Goal: Check status: Check status

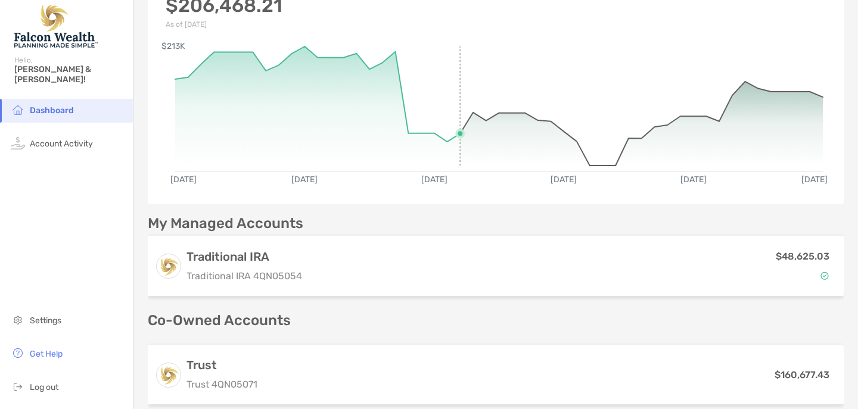
scroll to position [100, 0]
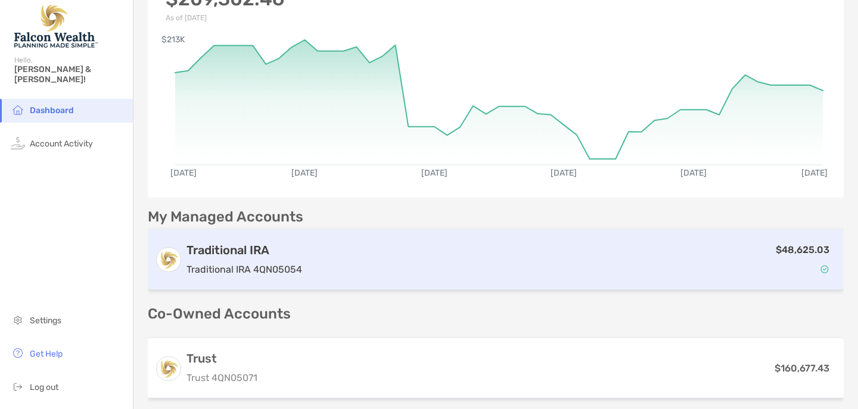
click at [221, 240] on div "Traditional IRA Traditional IRA 4QN05054 $48,625.03" at bounding box center [496, 259] width 696 height 61
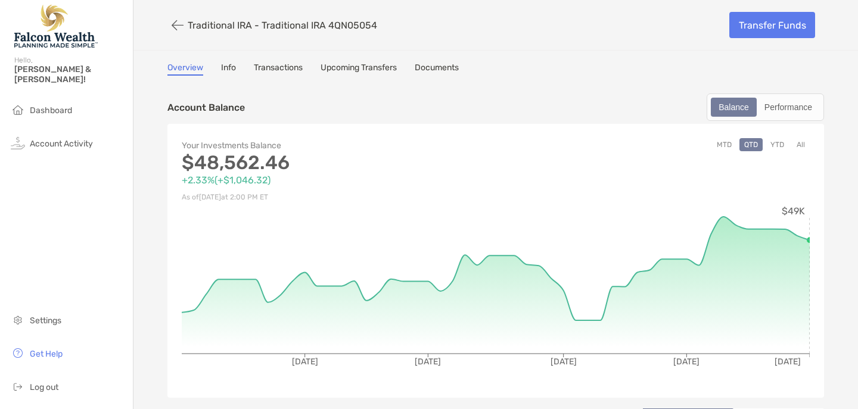
click at [799, 144] on button "All" at bounding box center [801, 144] width 18 height 13
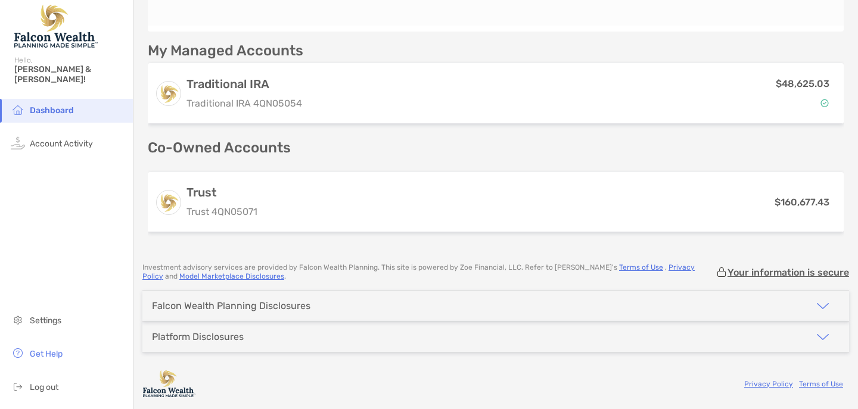
scroll to position [266, 0]
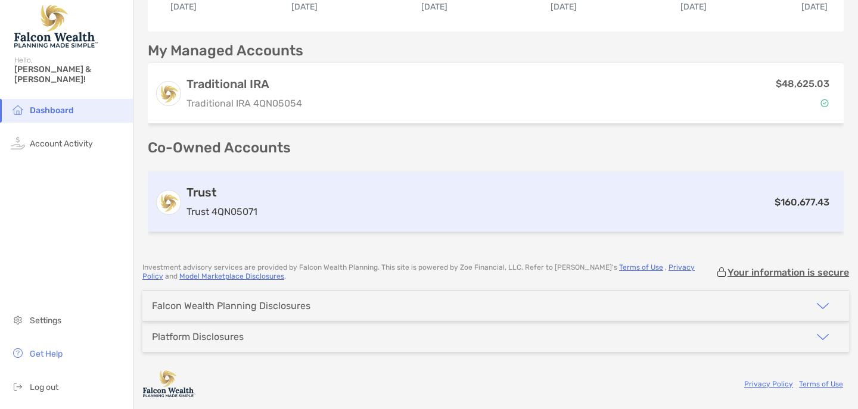
click at [220, 199] on h3 "Trust" at bounding box center [222, 192] width 71 height 14
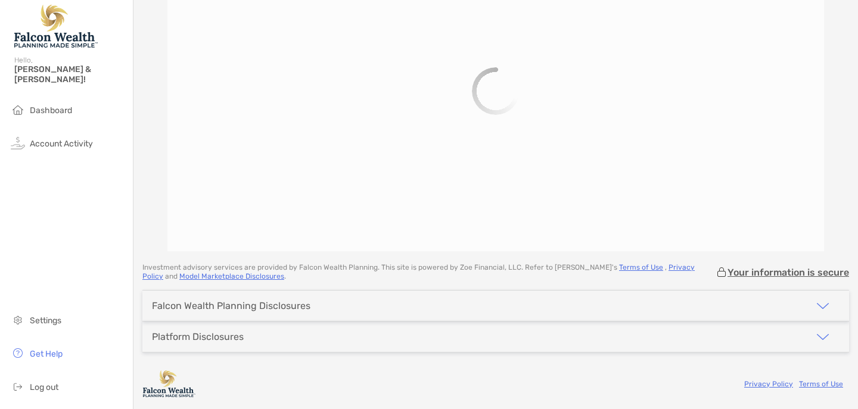
scroll to position [94, 0]
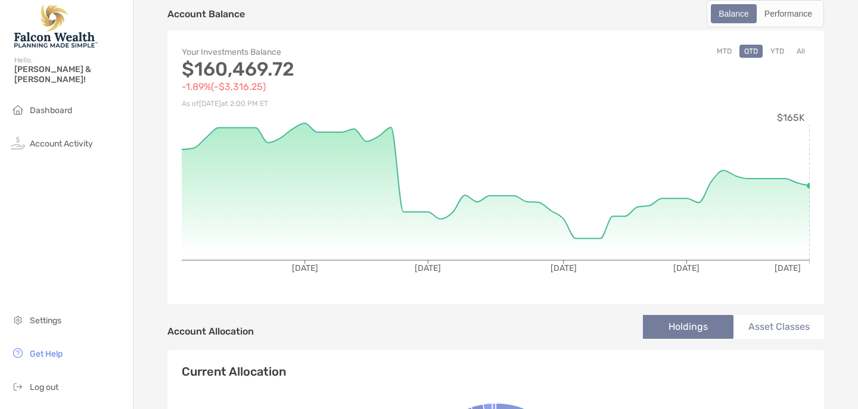
click at [803, 50] on button "All" at bounding box center [801, 51] width 18 height 13
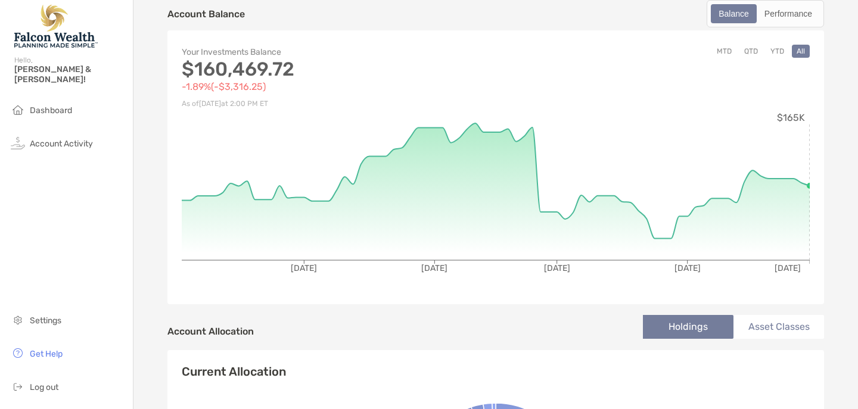
scroll to position [0, 0]
click at [51, 105] on span "Dashboard" at bounding box center [51, 110] width 42 height 10
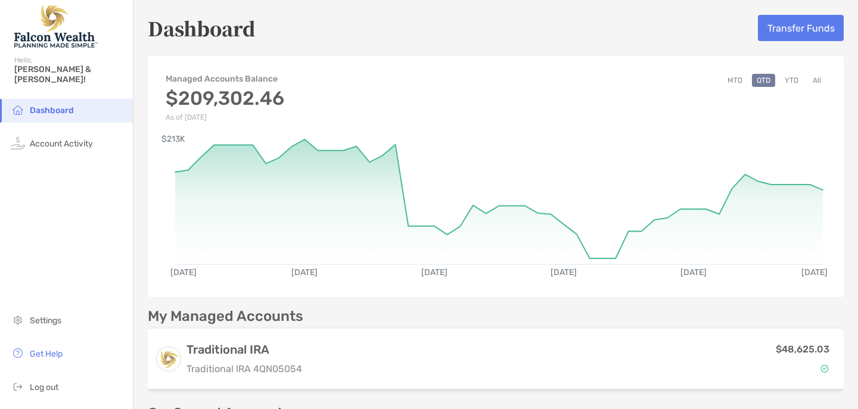
click at [739, 79] on button "MTD" at bounding box center [735, 80] width 24 height 13
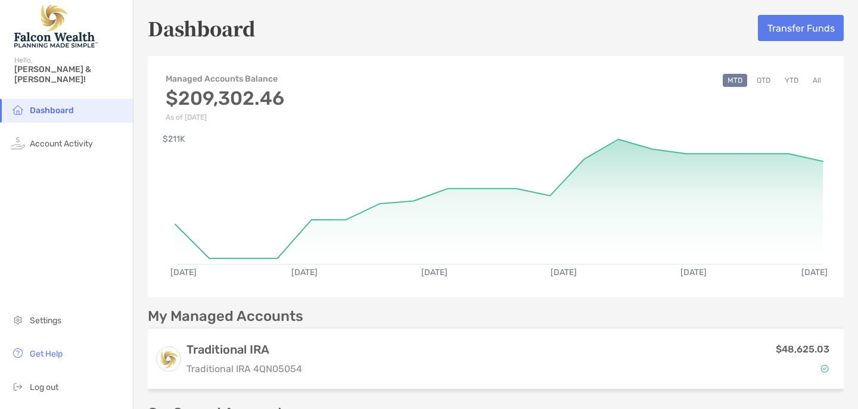
click at [765, 77] on button "QTD" at bounding box center [763, 80] width 23 height 13
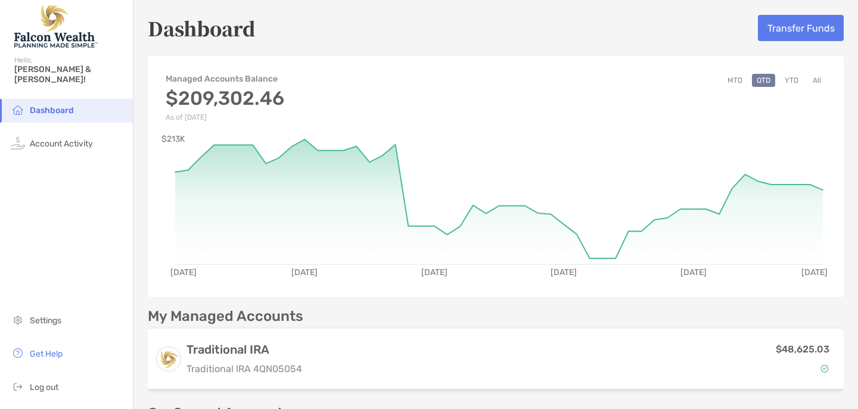
click at [793, 79] on button "YTD" at bounding box center [791, 80] width 23 height 13
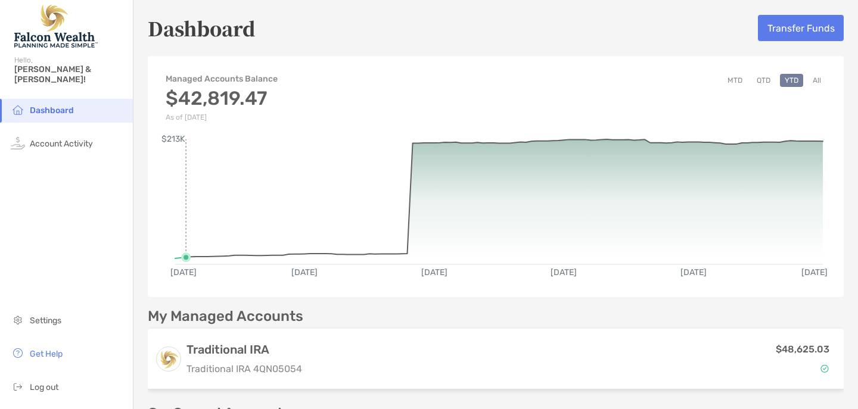
click at [187, 257] on circle at bounding box center [185, 257] width 7 height 7
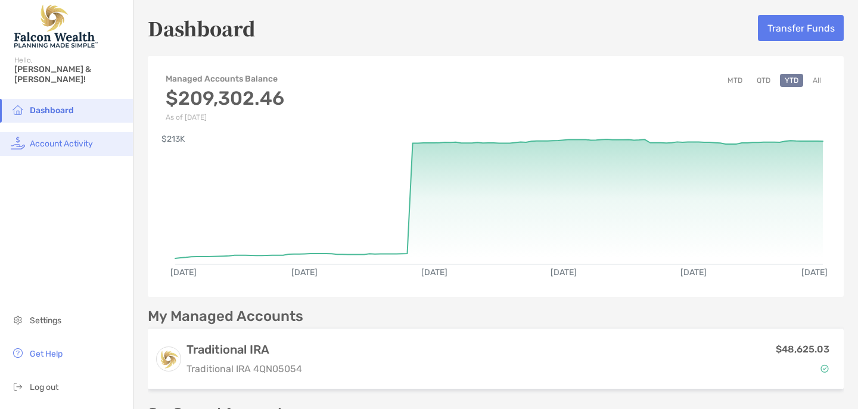
click at [55, 139] on span "Account Activity" at bounding box center [61, 144] width 63 height 10
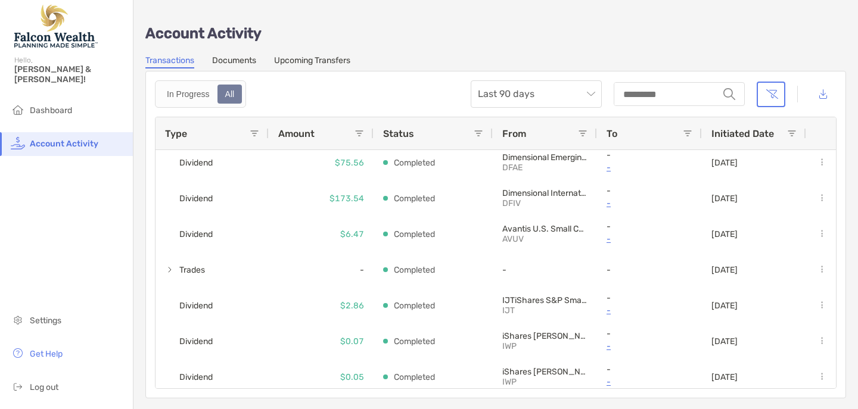
scroll to position [1474, 0]
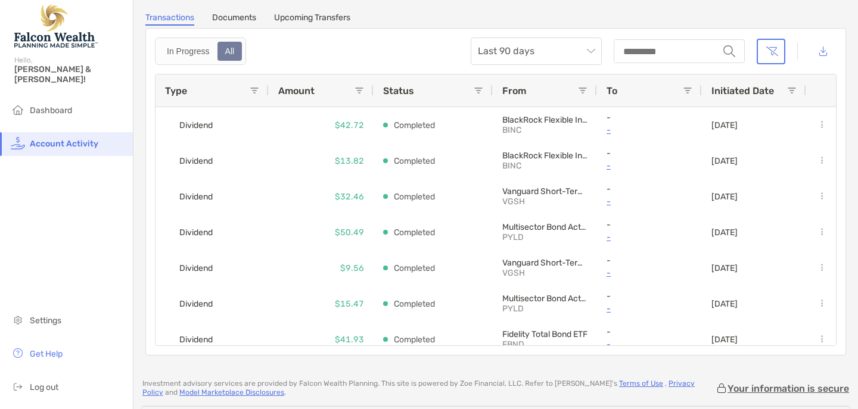
click at [687, 88] on span at bounding box center [688, 91] width 10 height 10
click at [645, 90] on div "To" at bounding box center [645, 90] width 76 height 32
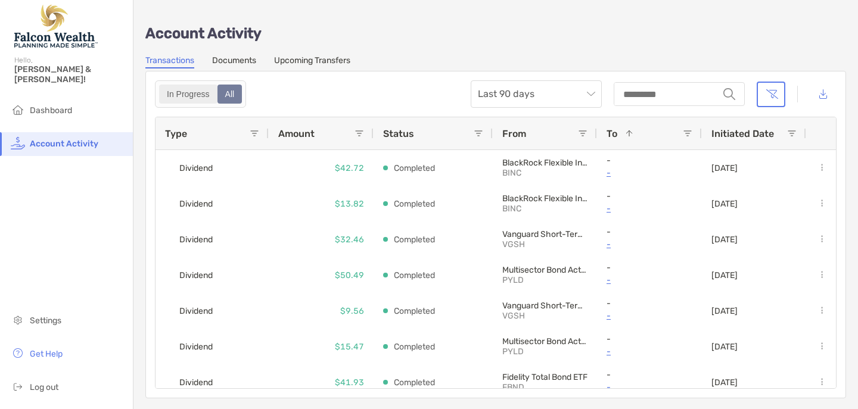
click at [184, 92] on div "In Progress" at bounding box center [188, 94] width 56 height 17
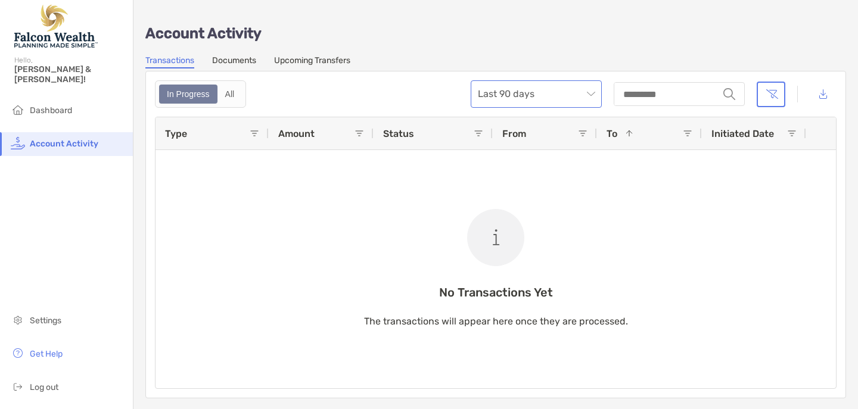
click at [592, 95] on span "Last 90 days" at bounding box center [536, 94] width 117 height 26
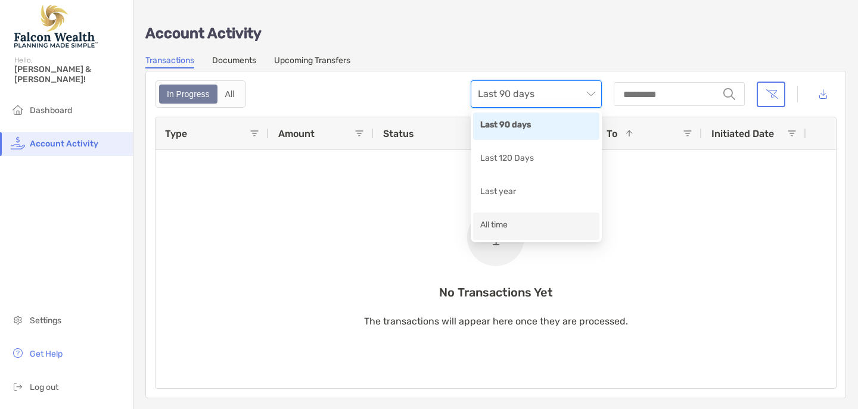
click at [501, 223] on div "All time" at bounding box center [536, 226] width 112 height 15
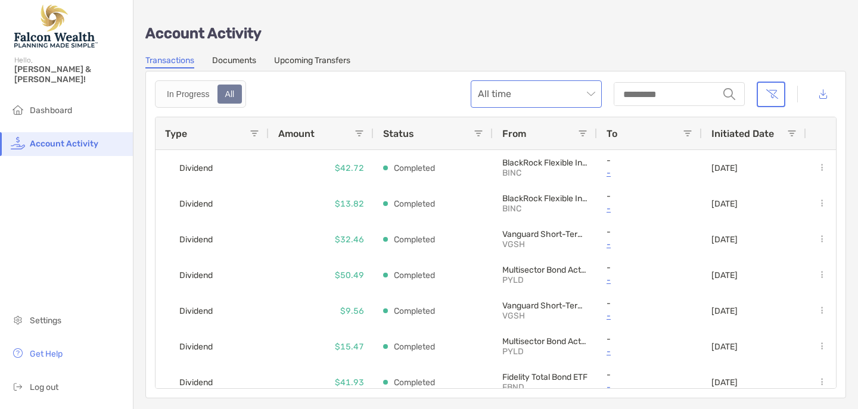
click at [594, 93] on span "All time" at bounding box center [536, 94] width 117 height 26
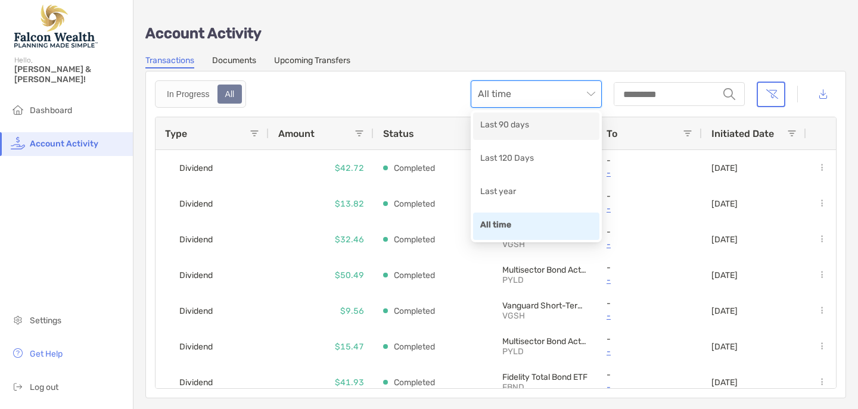
click at [321, 66] on link "Upcoming Transfers" at bounding box center [312, 61] width 76 height 13
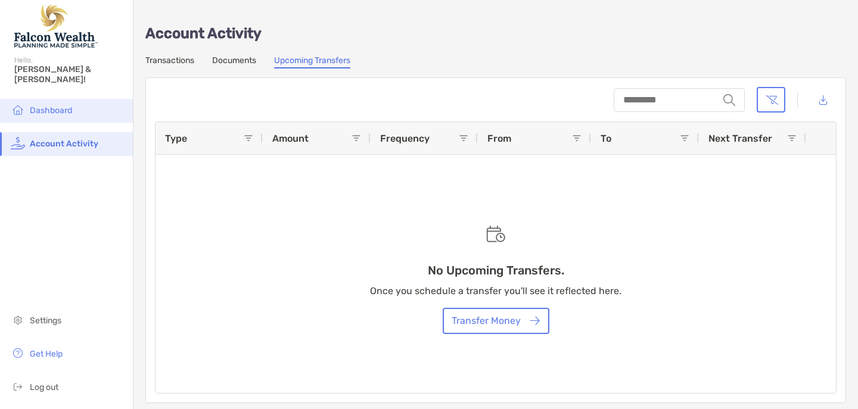
click at [57, 105] on span "Dashboard" at bounding box center [51, 110] width 42 height 10
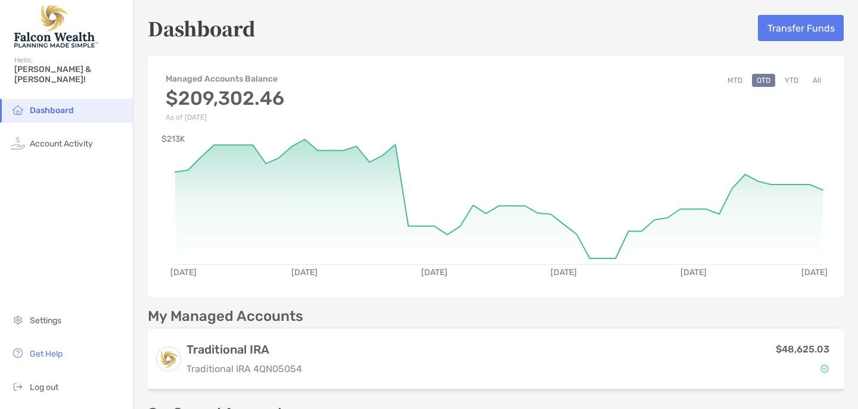
click at [814, 80] on button "All" at bounding box center [817, 80] width 18 height 13
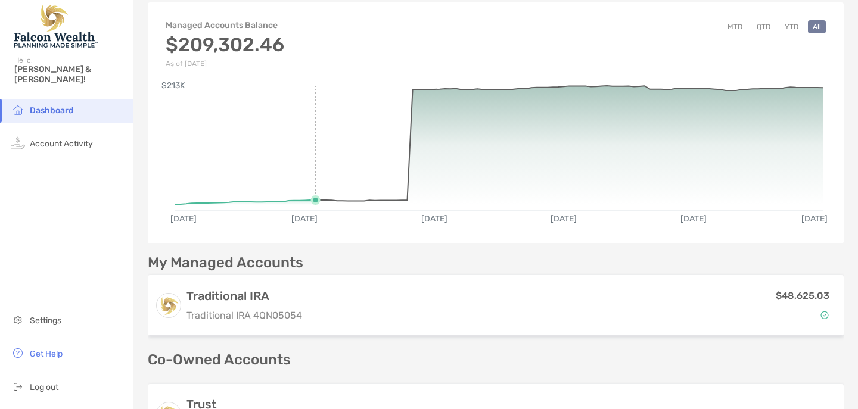
scroll to position [56, 0]
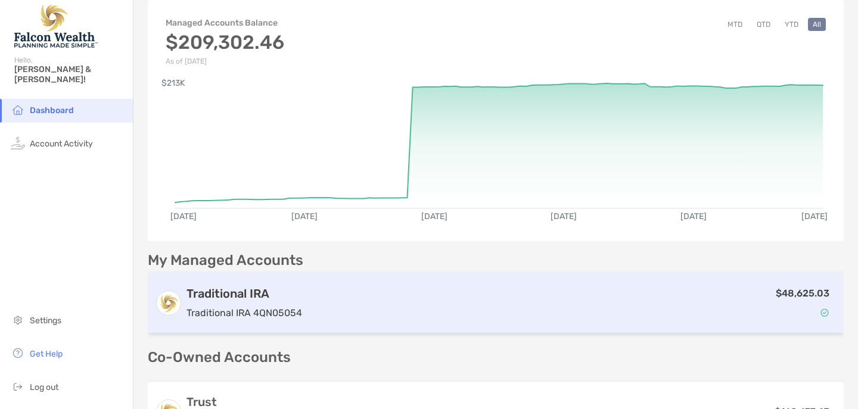
click at [246, 297] on h3 "Traditional IRA" at bounding box center [245, 294] width 116 height 14
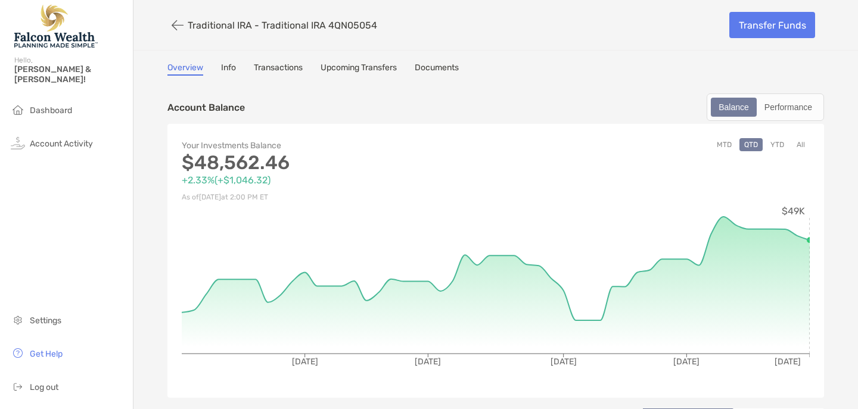
click at [803, 144] on button "All" at bounding box center [801, 144] width 18 height 13
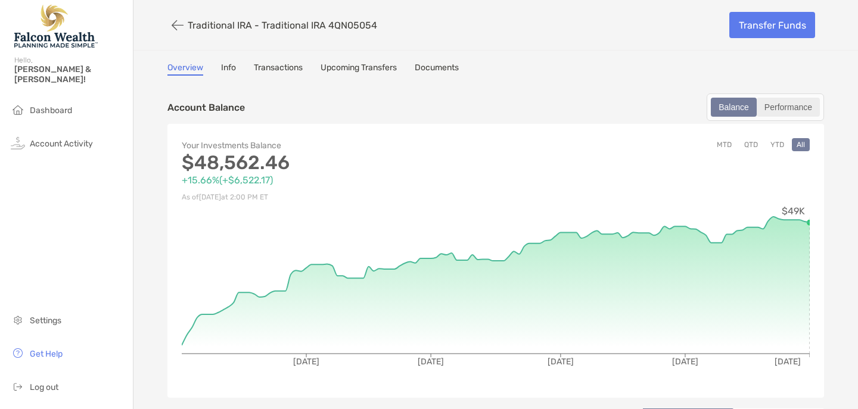
click at [795, 107] on div "Performance" at bounding box center [788, 107] width 61 height 17
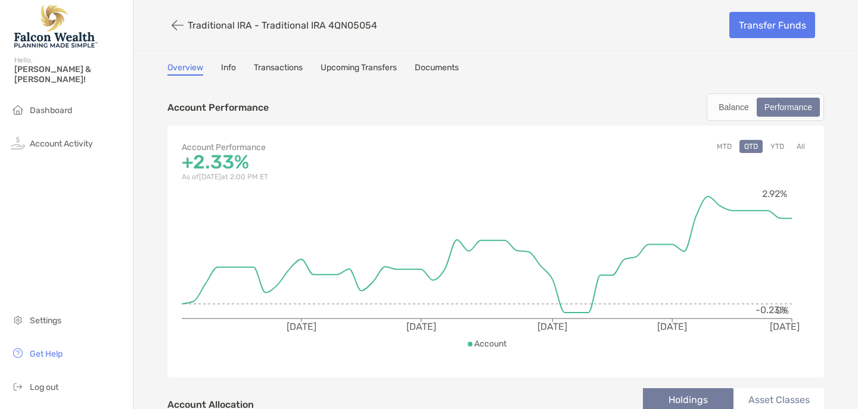
click at [801, 144] on button "All" at bounding box center [801, 146] width 18 height 13
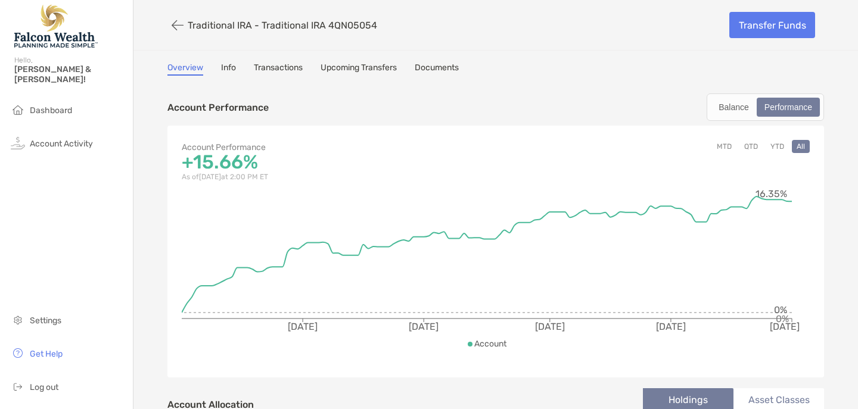
click at [265, 67] on link "Transactions" at bounding box center [278, 69] width 49 height 13
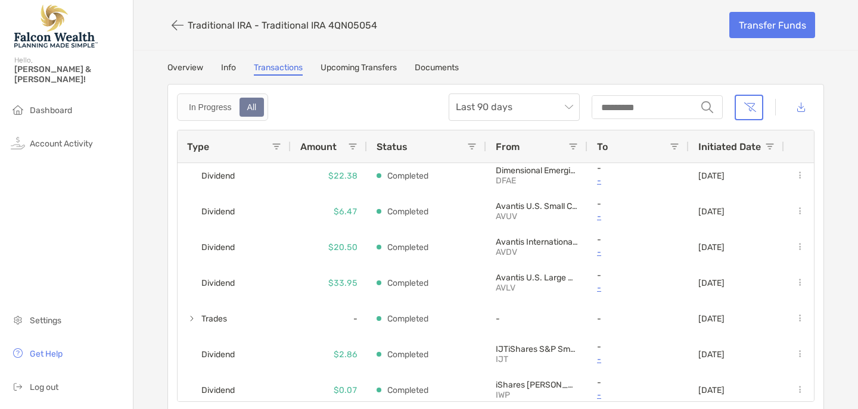
scroll to position [710, 0]
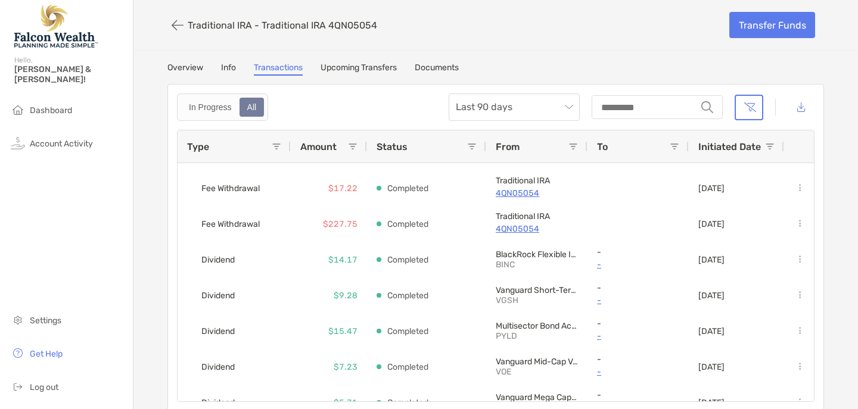
click at [228, 66] on link "Info" at bounding box center [228, 69] width 15 height 13
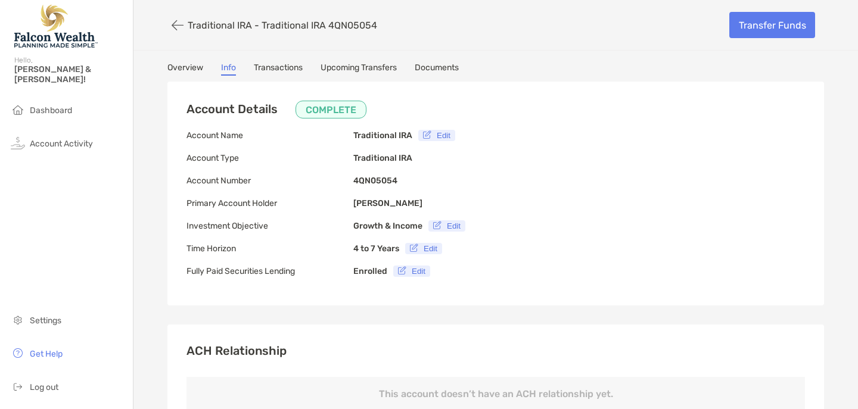
click at [181, 66] on link "Overview" at bounding box center [185, 69] width 36 height 13
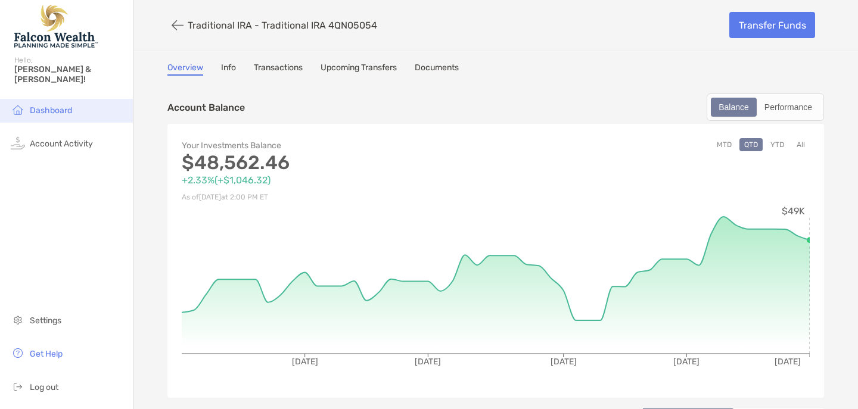
click at [49, 105] on span "Dashboard" at bounding box center [51, 110] width 42 height 10
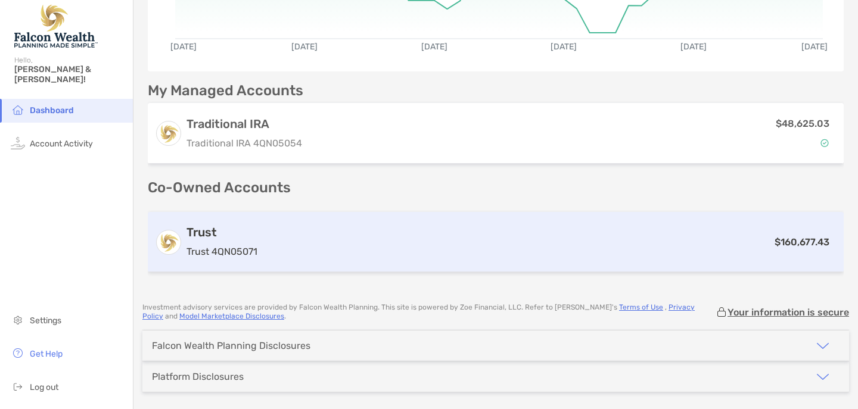
click at [203, 232] on h3 "Trust" at bounding box center [222, 232] width 71 height 14
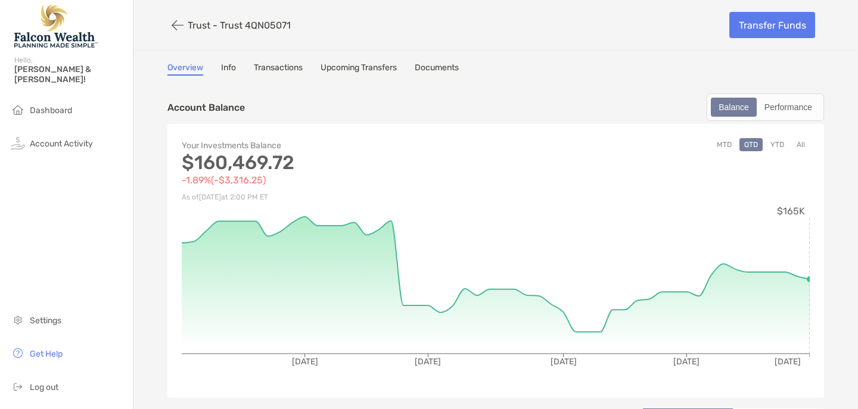
click at [801, 146] on button "All" at bounding box center [801, 144] width 18 height 13
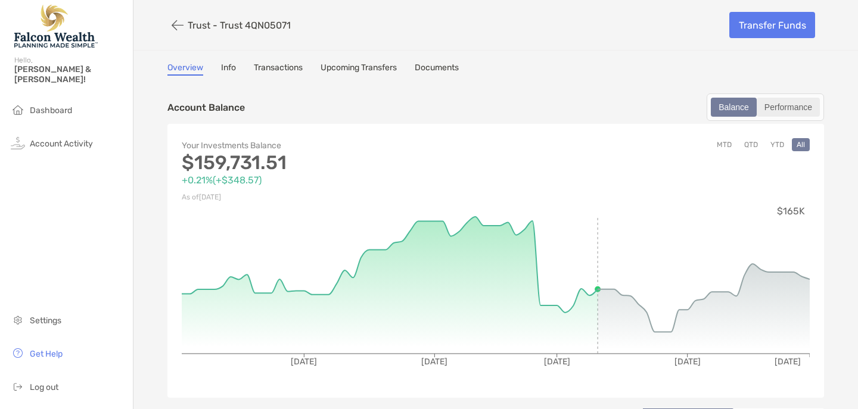
click at [789, 106] on div "Performance" at bounding box center [788, 107] width 61 height 17
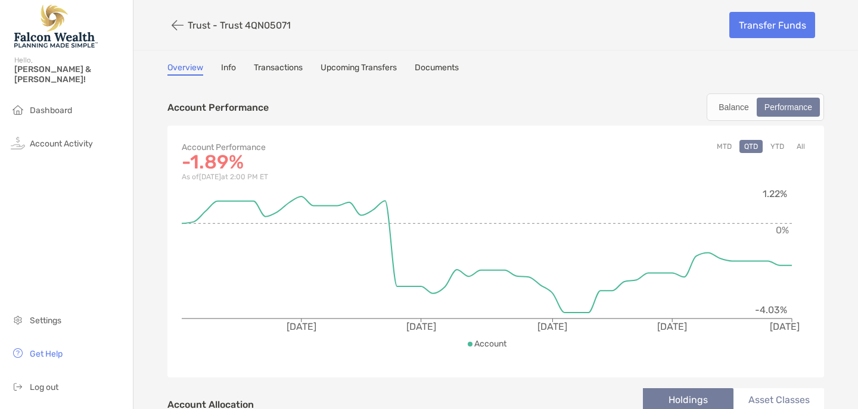
click at [804, 146] on button "All" at bounding box center [801, 146] width 18 height 13
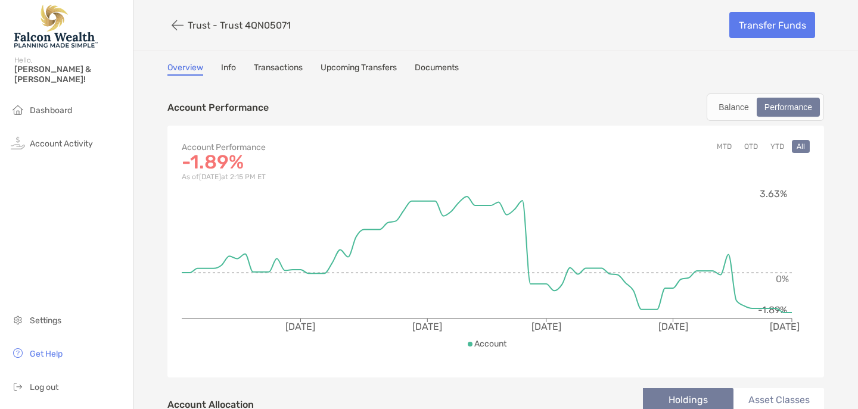
click at [230, 67] on link "Info" at bounding box center [228, 69] width 15 height 13
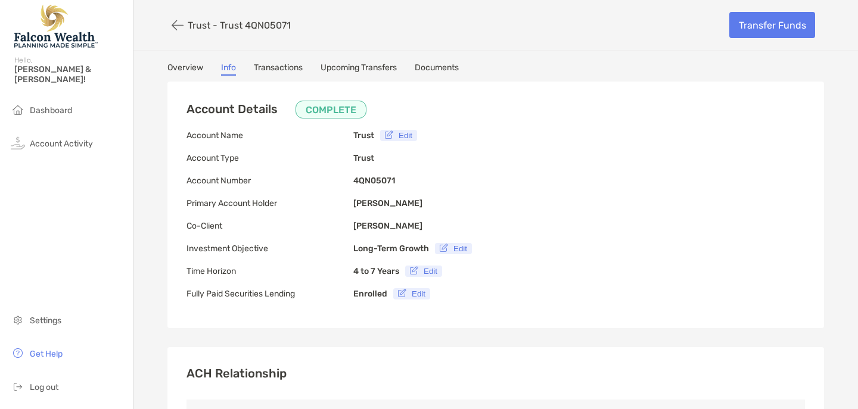
click at [273, 69] on link "Transactions" at bounding box center [278, 69] width 49 height 13
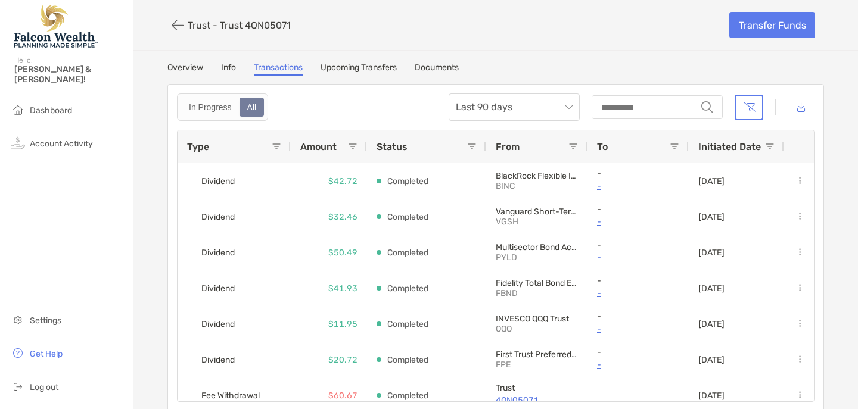
click at [370, 68] on link "Upcoming Transfers" at bounding box center [359, 69] width 76 height 13
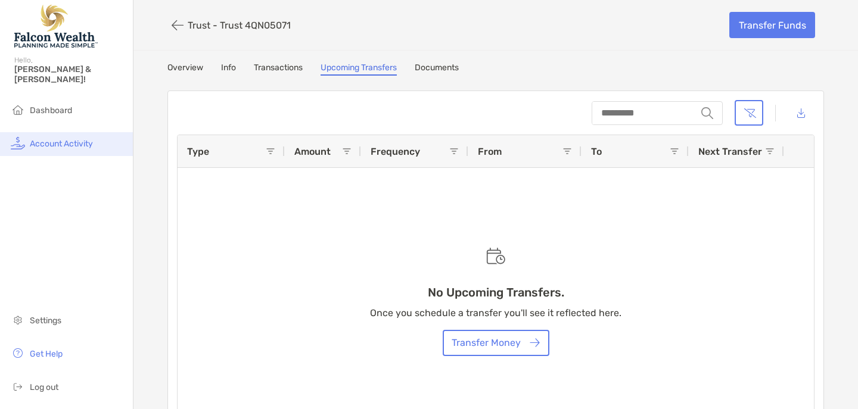
click at [53, 139] on span "Account Activity" at bounding box center [61, 144] width 63 height 10
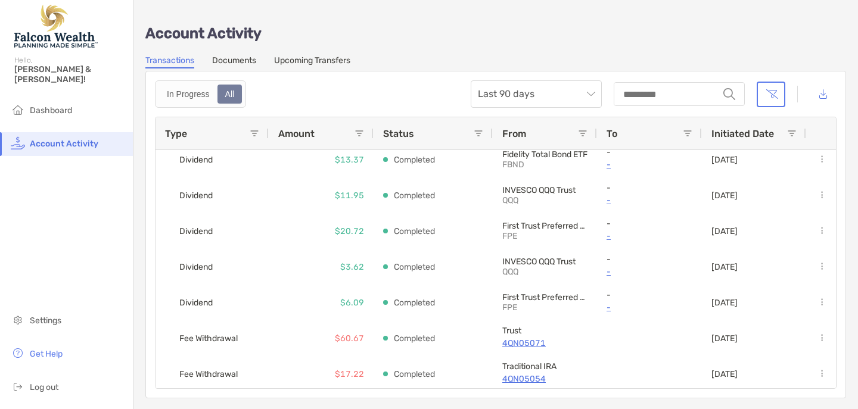
scroll to position [278, 0]
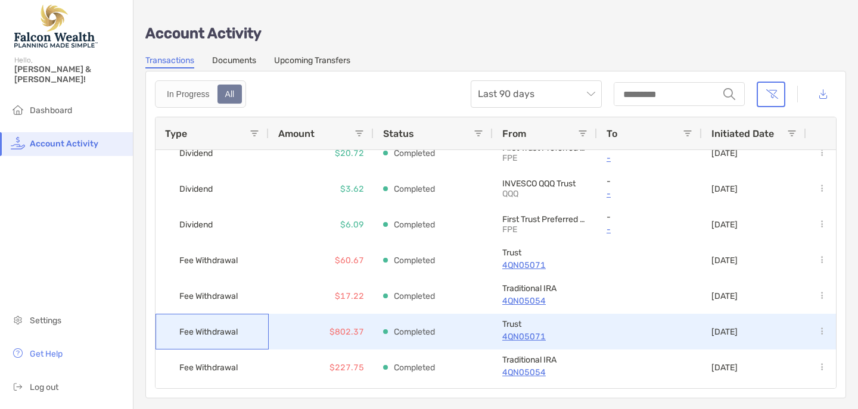
click at [208, 332] on span "Fee Withdrawal" at bounding box center [208, 332] width 58 height 20
click at [350, 332] on p "$802.37" at bounding box center [347, 332] width 35 height 15
click at [526, 335] on p "4QN05071" at bounding box center [544, 337] width 85 height 15
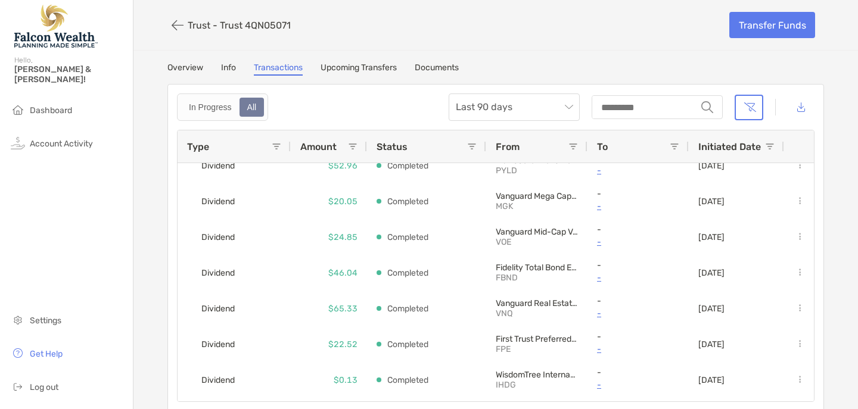
scroll to position [391, 0]
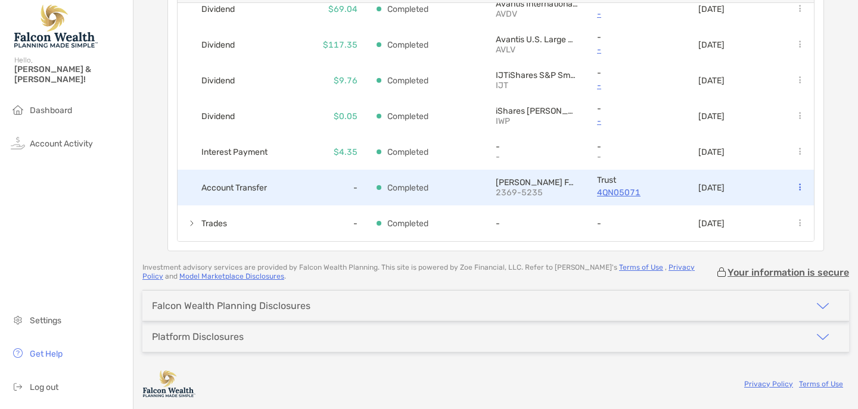
click at [614, 193] on p "4QN05071" at bounding box center [638, 192] width 82 height 15
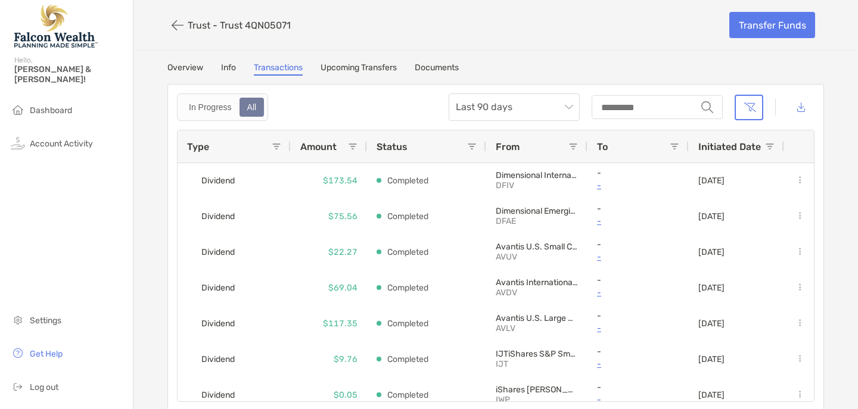
scroll to position [648, 0]
click at [172, 27] on icon "button" at bounding box center [178, 25] width 12 height 14
